Goal: Use online tool/utility: Utilize a website feature to perform a specific function

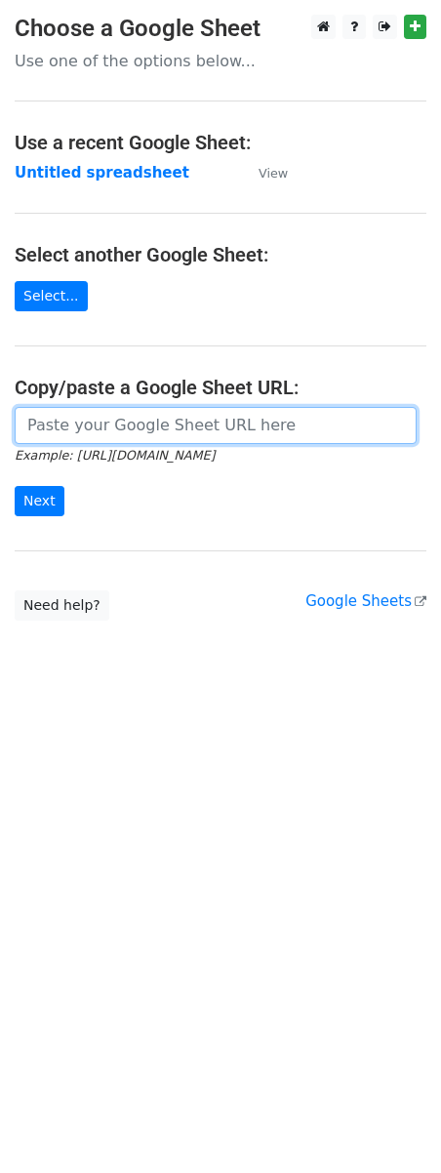
click at [88, 435] on input "url" at bounding box center [216, 425] width 402 height 37
paste input "https://docs.google.com/spreadsheets/d/163XB-8Yny3Yqdfv7PGJV9Sx20gbpqEH2WEnUA6G…"
type input "https://docs.google.com/spreadsheets/d/163XB-8Yny3Yqdfv7PGJV9Sx20gbpqEH2WEnUA6G…"
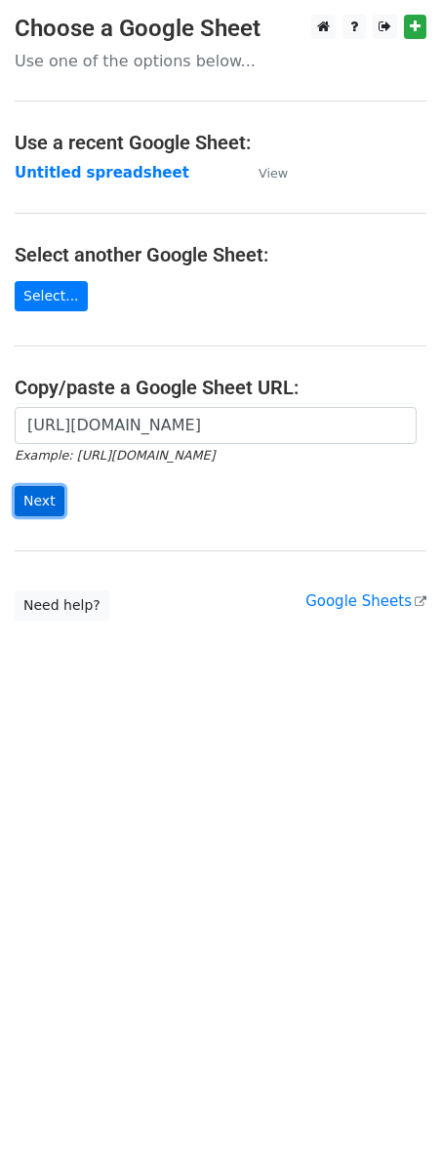
click at [55, 502] on input "Next" at bounding box center [40, 501] width 50 height 30
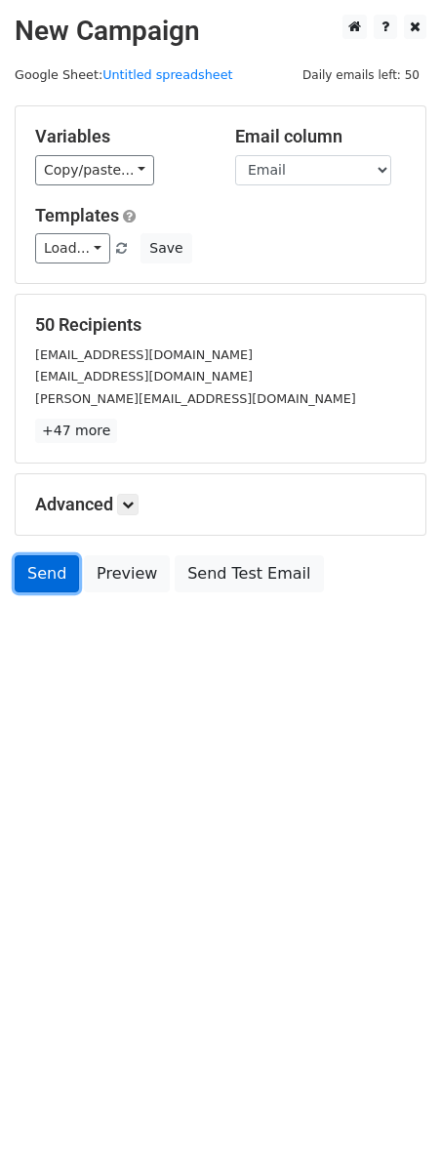
click at [40, 578] on link "Send" at bounding box center [47, 573] width 64 height 37
